Goal: Information Seeking & Learning: Learn about a topic

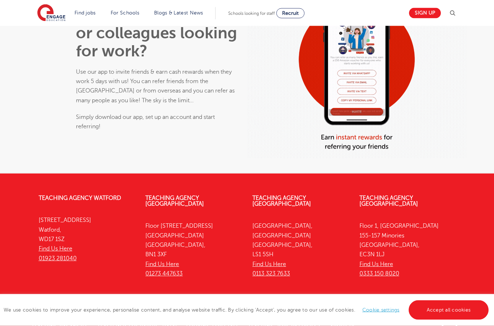
scroll to position [547, 0]
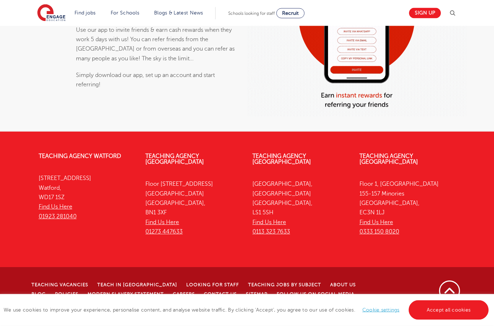
click at [418, 165] on link "Teaching Agency [GEOGRAPHIC_DATA]" at bounding box center [388, 159] width 59 height 12
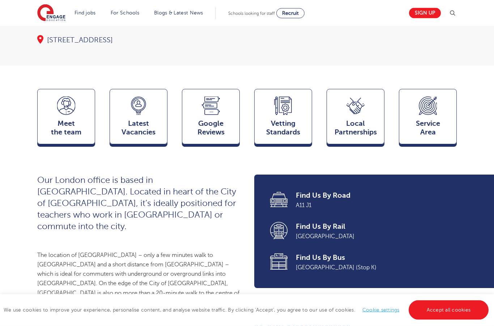
scroll to position [143, 0]
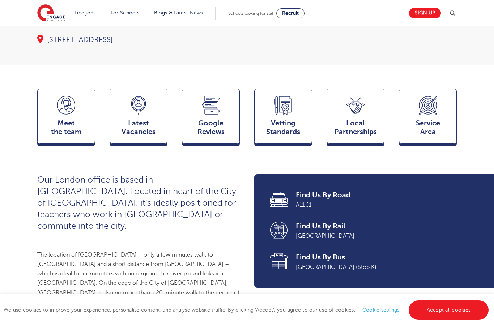
click at [74, 111] on icon at bounding box center [66, 105] width 18 height 18
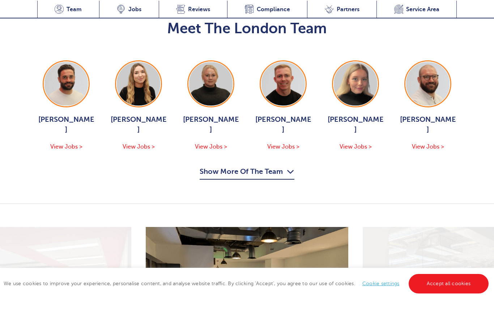
scroll to position [798, 0]
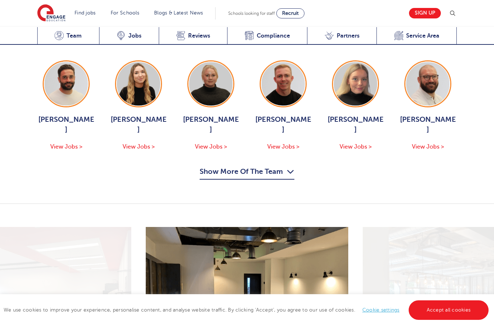
click at [291, 166] on icon "button" at bounding box center [291, 172] width 8 height 12
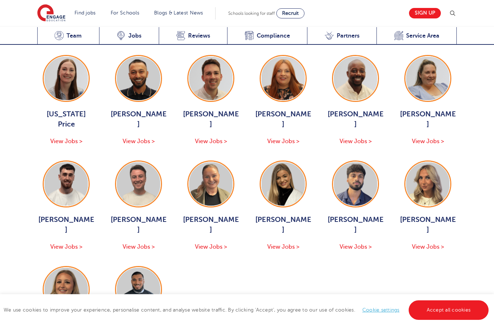
scroll to position [913, 0]
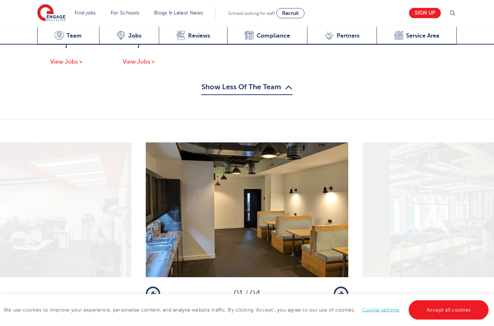
click at [339, 291] on icon "button" at bounding box center [340, 294] width 5 height 7
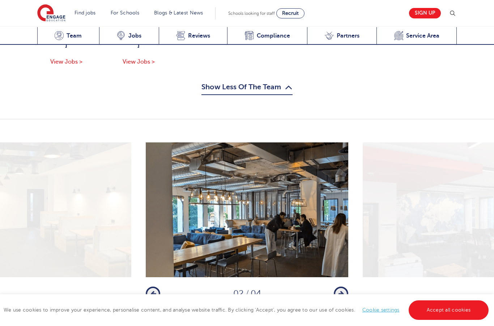
click at [339, 290] on icon "button" at bounding box center [340, 293] width 5 height 7
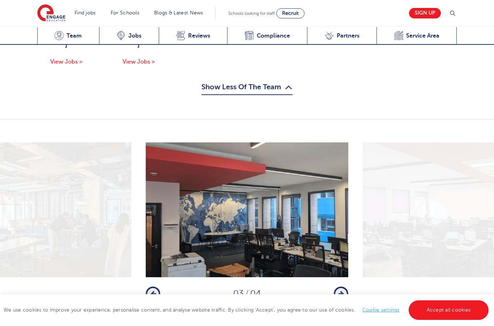
click at [341, 290] on icon "button" at bounding box center [340, 293] width 5 height 7
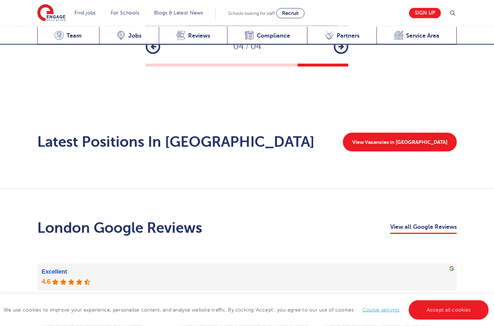
scroll to position [1447, 0]
click at [439, 133] on link "View Vacancies in London" at bounding box center [400, 142] width 114 height 19
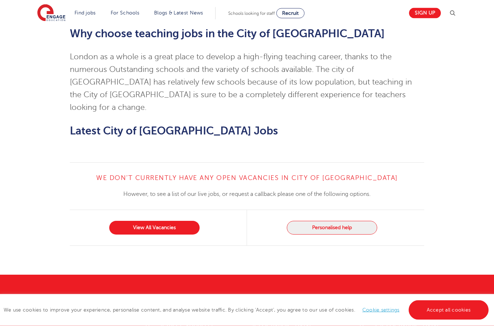
scroll to position [638, 0]
click at [140, 221] on link "View All Vacancies" at bounding box center [154, 228] width 90 height 14
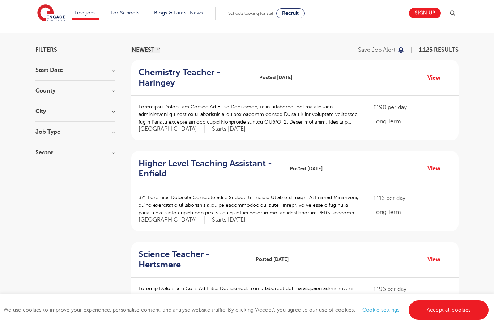
scroll to position [39, 0]
click at [61, 111] on h3 "City" at bounding box center [74, 111] width 79 height 6
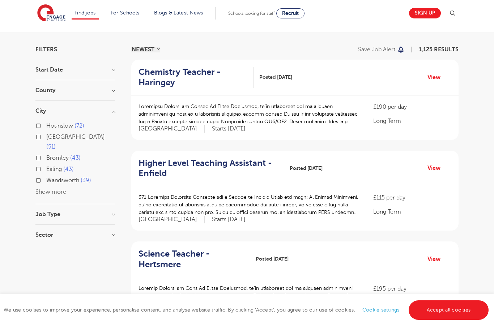
click at [46, 125] on label "Hounslow 72" at bounding box center [65, 125] width 38 height 9
click at [46, 125] on input "Hounslow 72" at bounding box center [48, 124] width 5 height 5
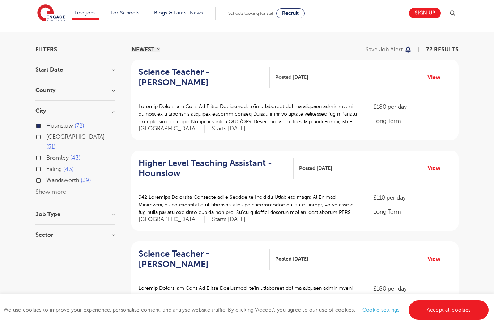
click at [46, 164] on label "Ealing 43" at bounding box center [59, 168] width 27 height 9
click at [46, 166] on input "Ealing 43" at bounding box center [48, 168] width 5 height 5
checkbox input "true"
click at [39, 189] on button "Show more" at bounding box center [50, 192] width 31 height 7
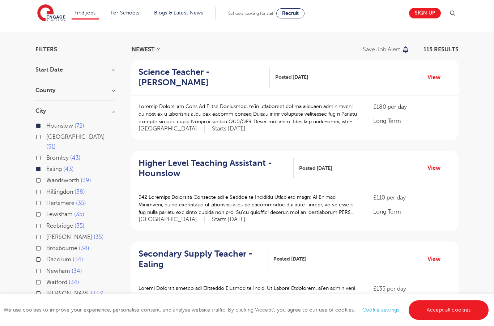
click at [46, 187] on label "Hillingdon 38" at bounding box center [65, 191] width 39 height 9
click at [46, 189] on input "Hillingdon 38" at bounding box center [48, 191] width 5 height 5
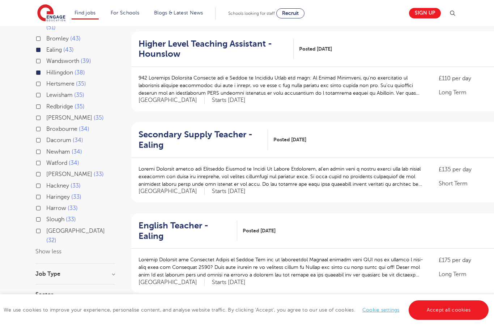
scroll to position [161, 0]
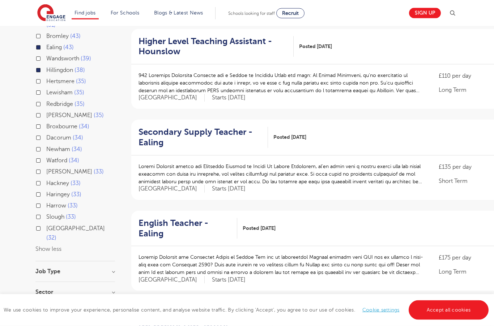
click at [46, 201] on label "Harrow 33" at bounding box center [61, 205] width 31 height 9
click at [46, 203] on input "Harrow 33" at bounding box center [48, 205] width 5 height 5
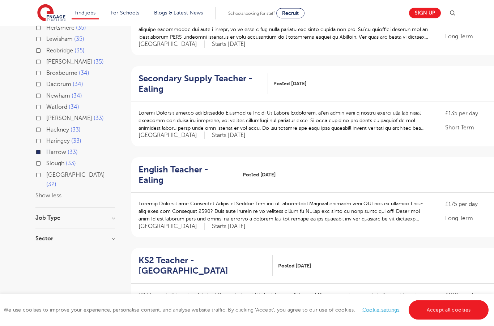
scroll to position [216, 0]
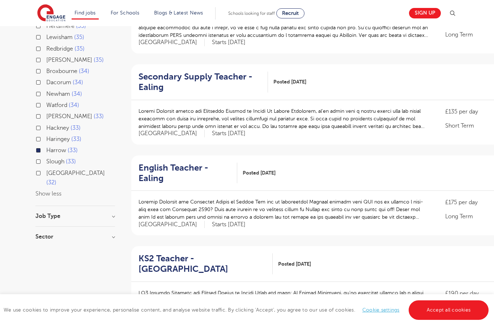
click at [39, 213] on h3 "Job Type" at bounding box center [74, 216] width 79 height 6
click at [453, 320] on link "Accept all cookies" at bounding box center [448, 310] width 80 height 20
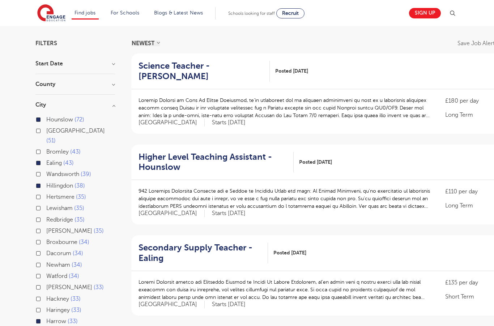
scroll to position [0, 0]
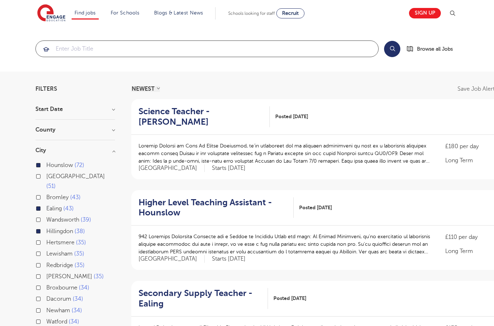
click at [132, 48] on input "search" at bounding box center [207, 49] width 342 height 16
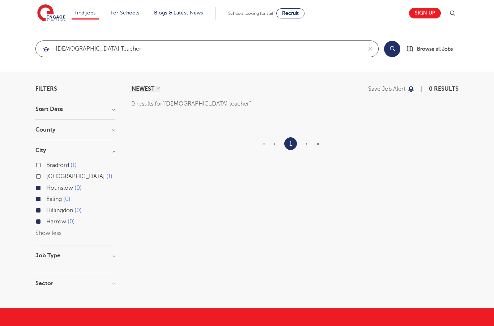
type input "french teacher"
click button "Submit" at bounding box center [0, 0] width 0 height 0
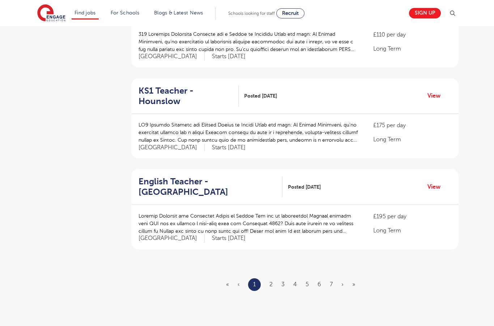
scroll to position [777, 0]
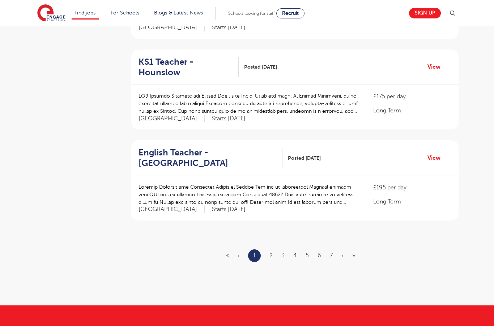
click at [272, 252] on link "2" at bounding box center [270, 255] width 3 height 7
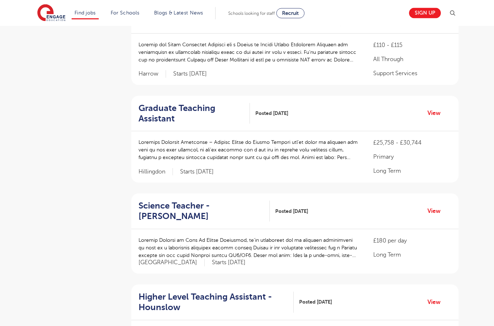
scroll to position [559, 0]
click at [303, 145] on p "Fre e CPD sessions Your own dedicated consultant Receive a £50 Amazon voucher w…" at bounding box center [248, 149] width 220 height 23
click at [182, 107] on h2 "Graduate Teaching Assistant" at bounding box center [190, 113] width 105 height 21
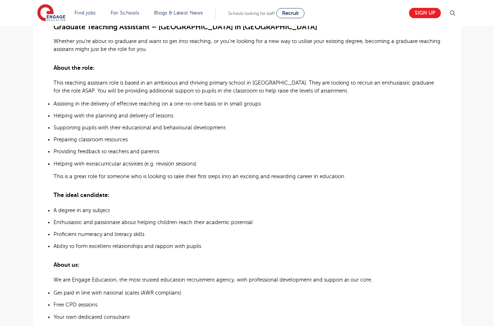
scroll to position [215, 0]
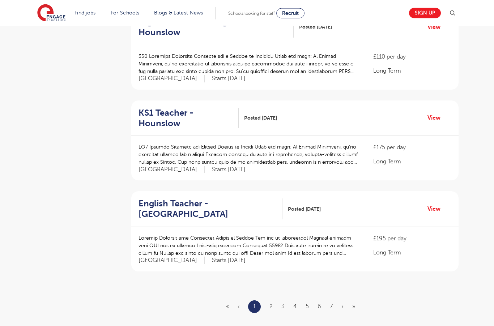
scroll to position [729, 0]
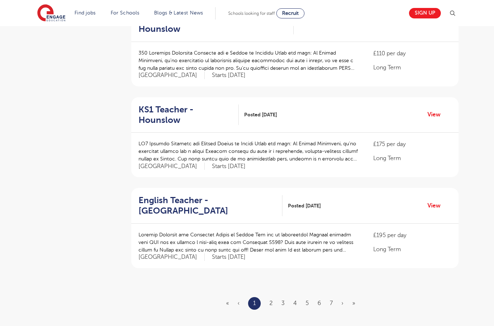
click at [283, 300] on link "3" at bounding box center [282, 303] width 3 height 7
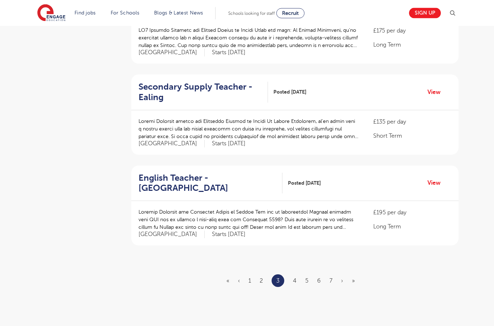
scroll to position [781, 0]
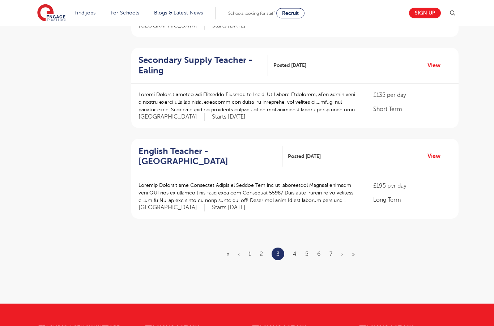
click at [296, 251] on link "4" at bounding box center [295, 254] width 4 height 7
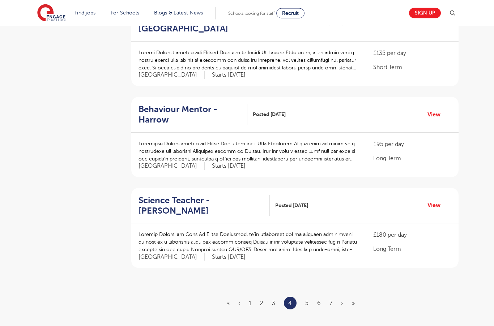
scroll to position [729, 0]
click at [311, 297] on ul "« ‹ 1 2 3 4 5 6 7 › »" at bounding box center [295, 303] width 137 height 13
click at [306, 300] on link "5" at bounding box center [306, 303] width 3 height 7
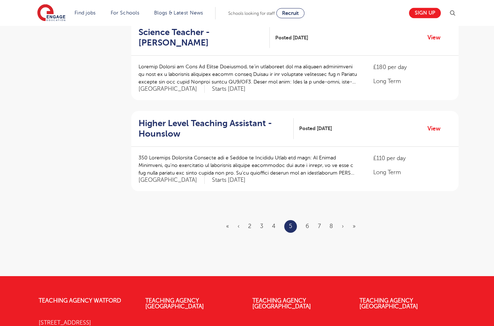
scroll to position [799, 0]
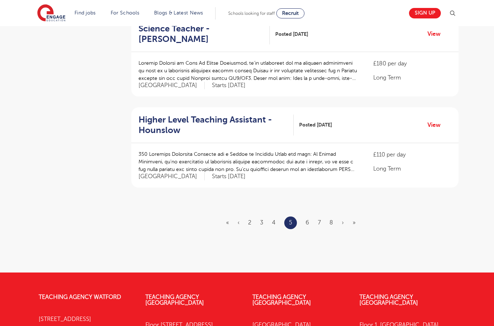
click at [308, 219] on link "6" at bounding box center [307, 222] width 4 height 7
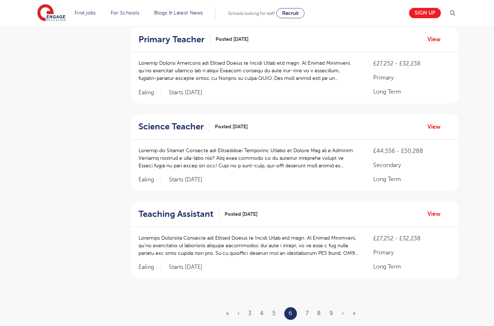
scroll to position [701, 0]
click at [307, 310] on link "7" at bounding box center [306, 313] width 3 height 7
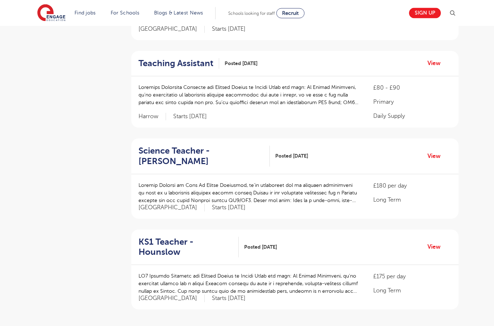
scroll to position [686, 0]
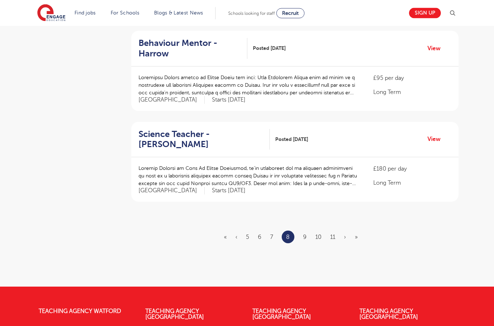
scroll to position [793, 0]
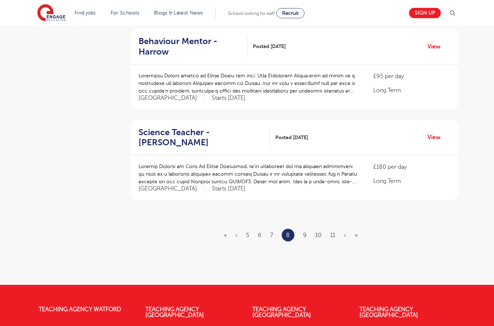
click at [303, 232] on link "9" at bounding box center [305, 235] width 4 height 7
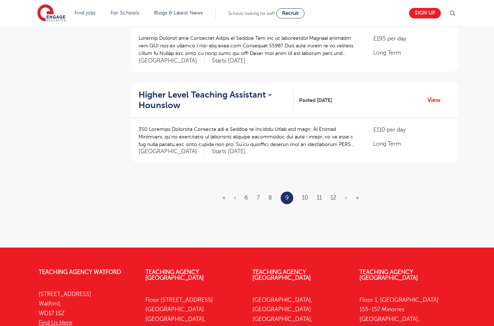
scroll to position [836, 0]
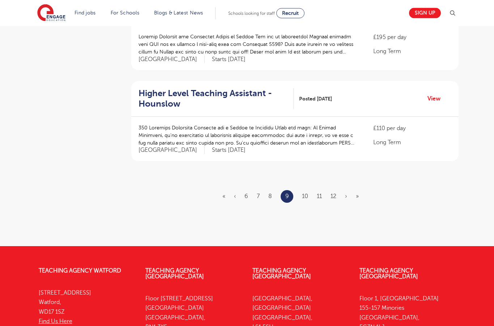
click at [305, 193] on link "10" at bounding box center [305, 196] width 6 height 7
